Goal: Task Accomplishment & Management: Manage account settings

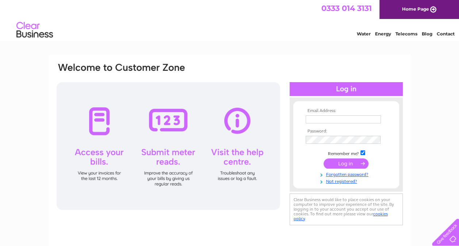
type input "priesty59@sky.com"
click at [344, 166] on input "submit" at bounding box center [346, 164] width 45 height 10
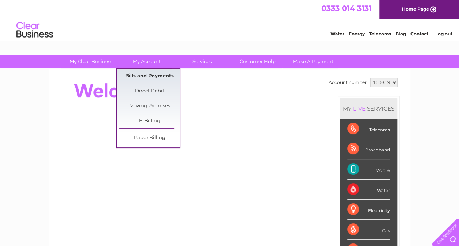
click at [153, 75] on link "Bills and Payments" at bounding box center [149, 76] width 60 height 15
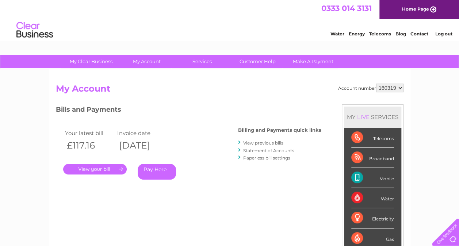
click at [110, 168] on link "." at bounding box center [95, 169] width 64 height 11
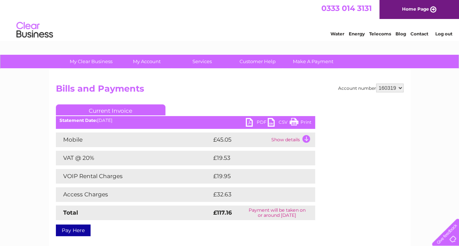
click at [259, 121] on link "PDF" at bounding box center [257, 123] width 22 height 11
click at [445, 32] on link "Log out" at bounding box center [443, 33] width 17 height 5
